Goal: Task Accomplishment & Management: Manage account settings

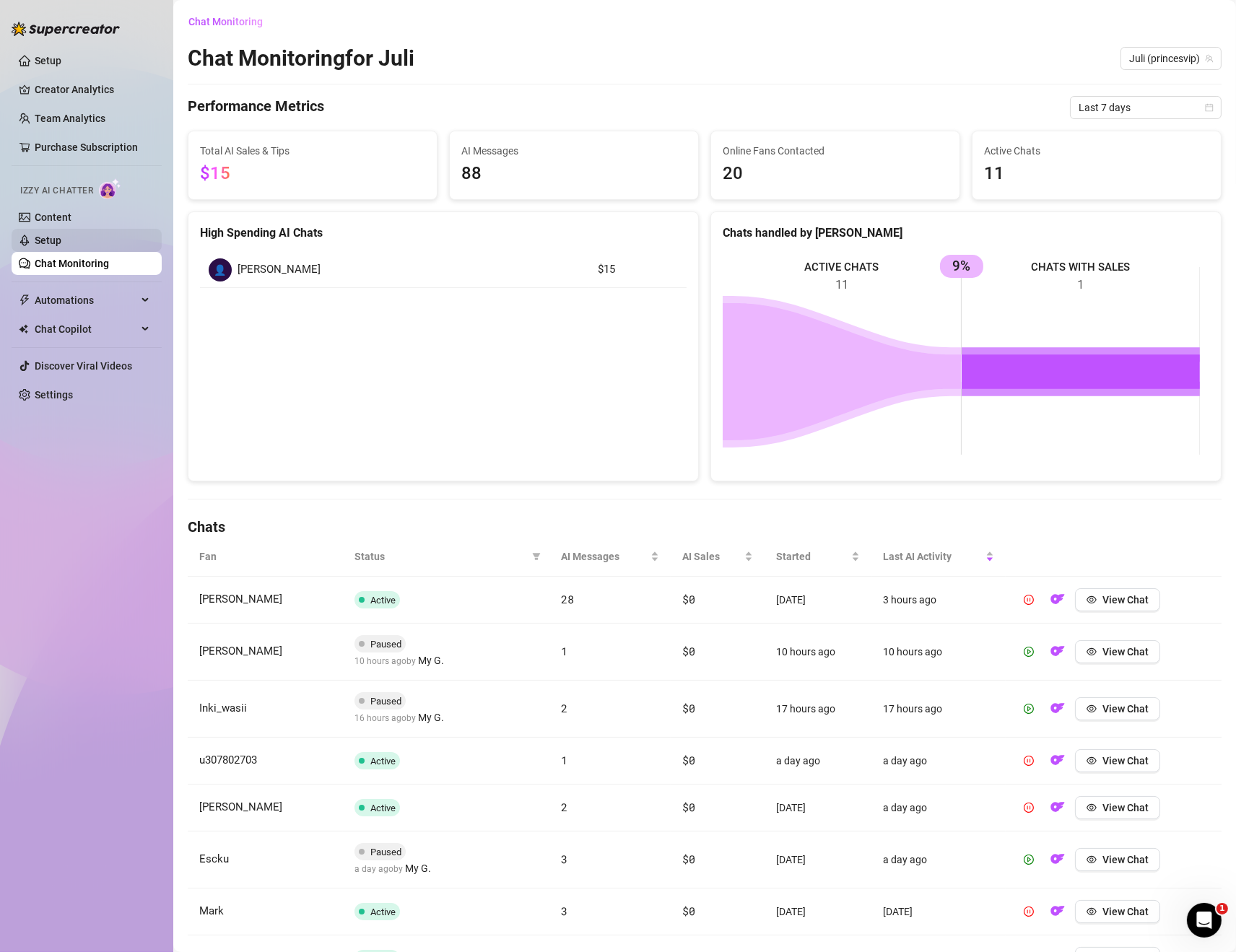
click at [61, 240] on link "Setup" at bounding box center [47, 240] width 27 height 12
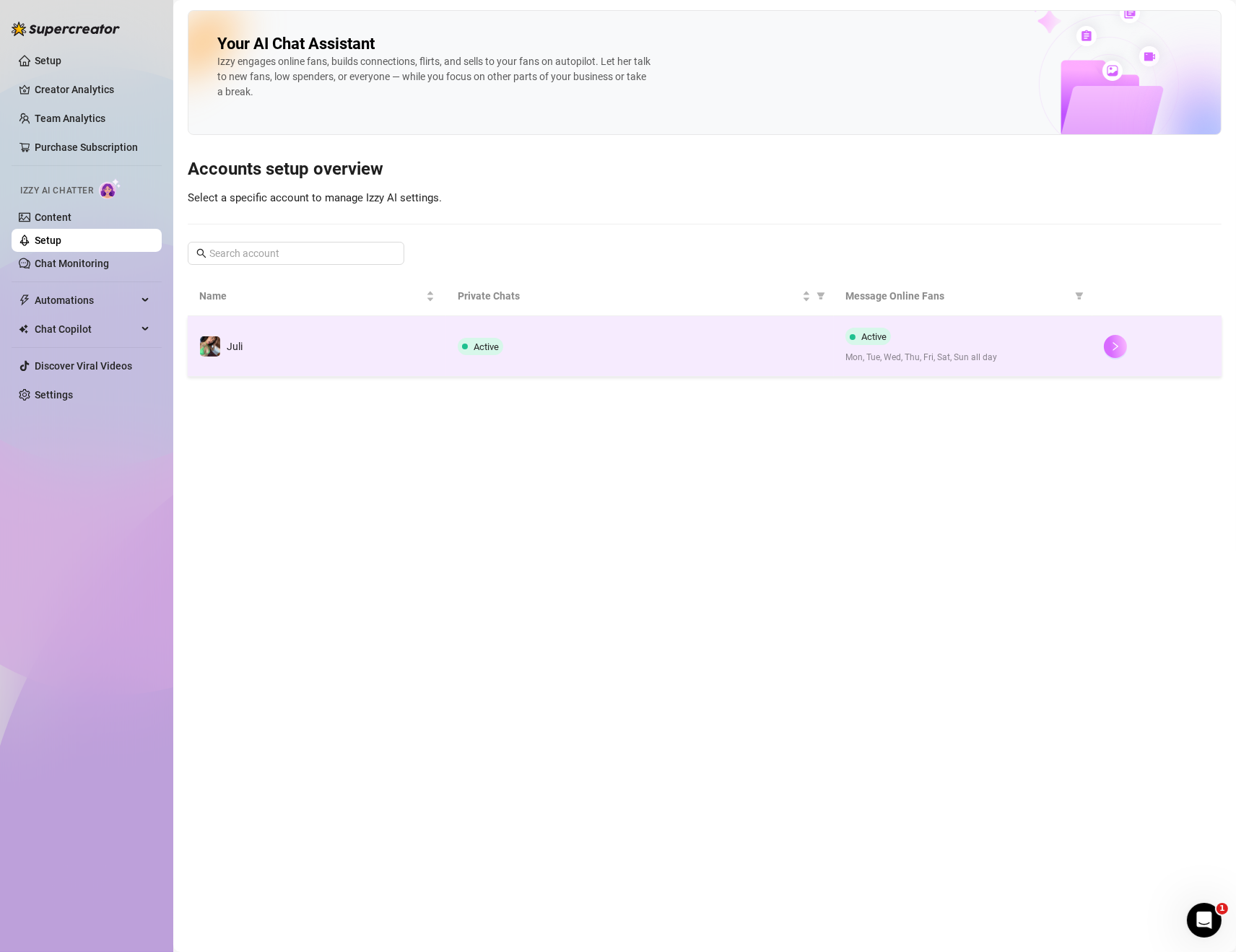
click at [1110, 351] on icon "right" at bounding box center [1115, 346] width 10 height 10
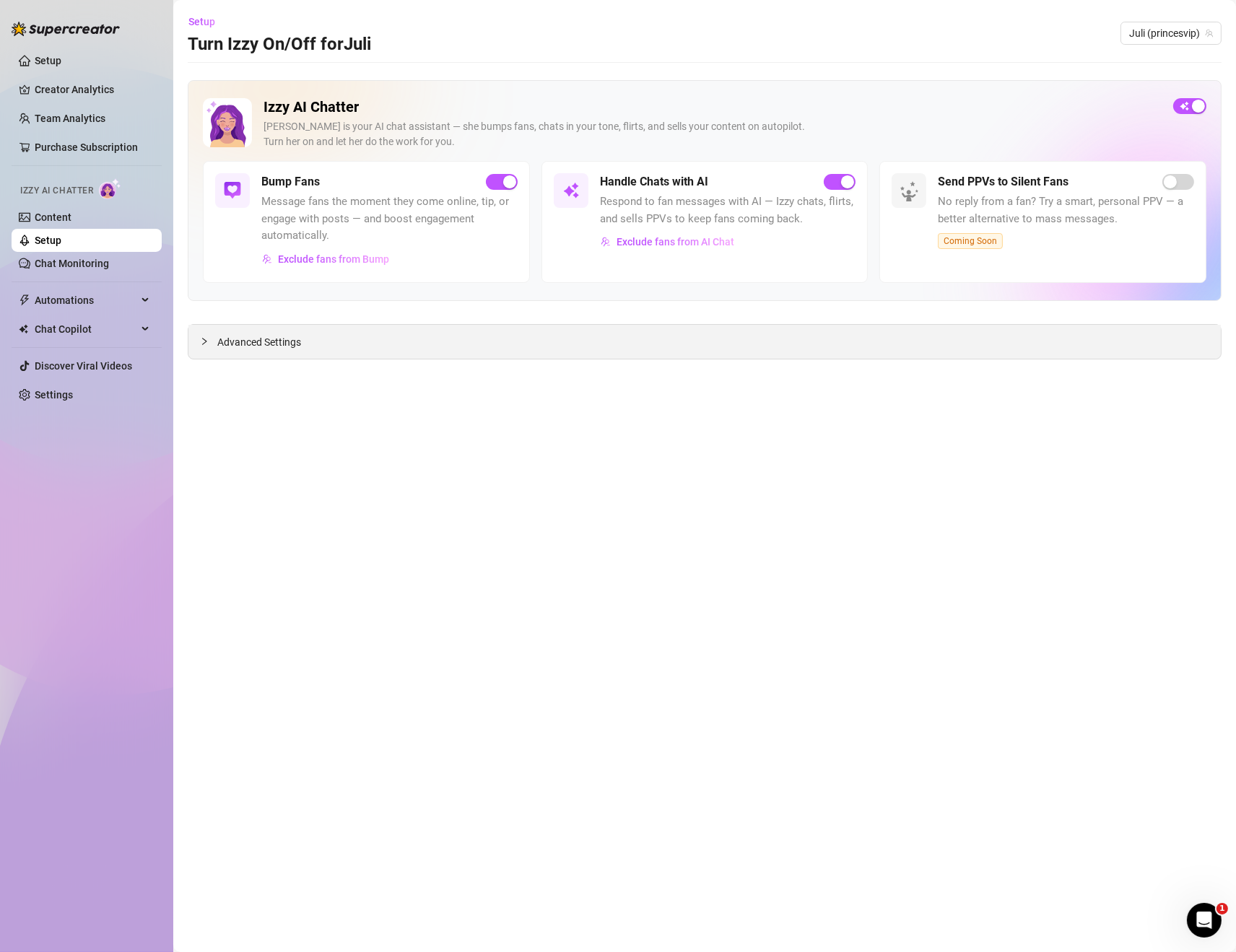
click at [601, 334] on div "Advanced Settings" at bounding box center [704, 342] width 1032 height 34
click at [234, 346] on span "Advanced Settings" at bounding box center [259, 343] width 84 height 16
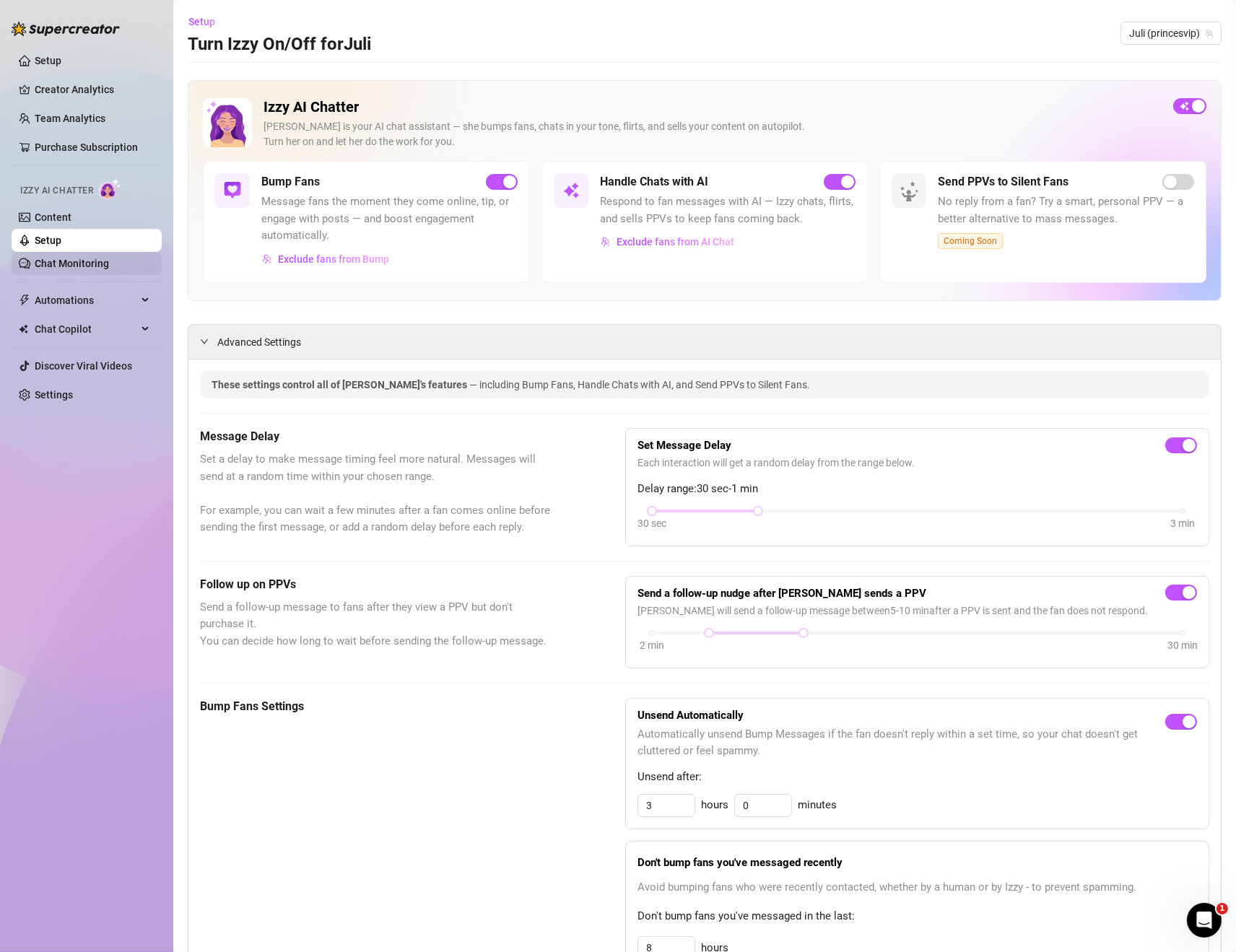
click at [109, 261] on link "Chat Monitoring" at bounding box center [72, 264] width 75 height 12
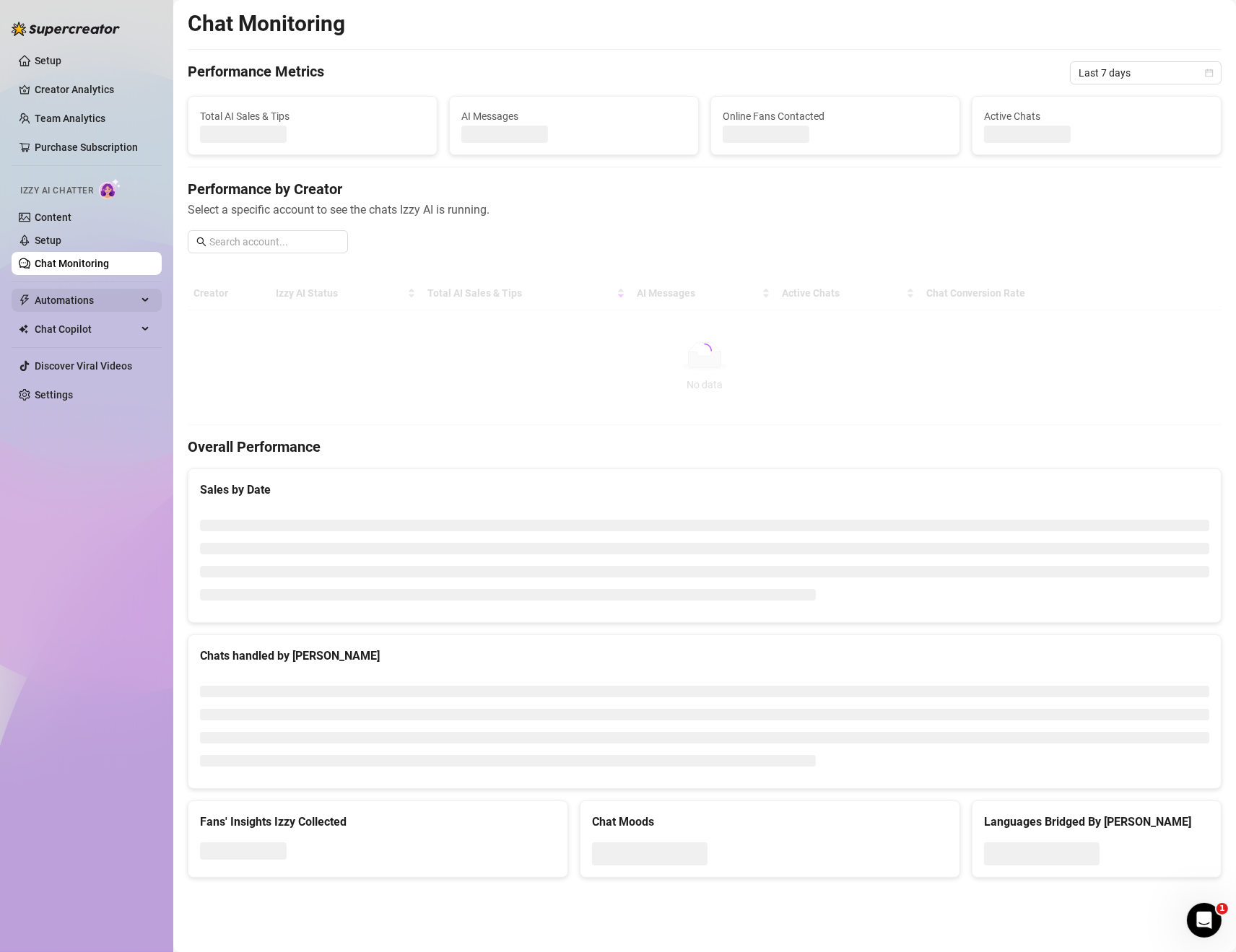
click at [99, 294] on span "Automations" at bounding box center [85, 300] width 102 height 23
